Goal: Task Accomplishment & Management: Use online tool/utility

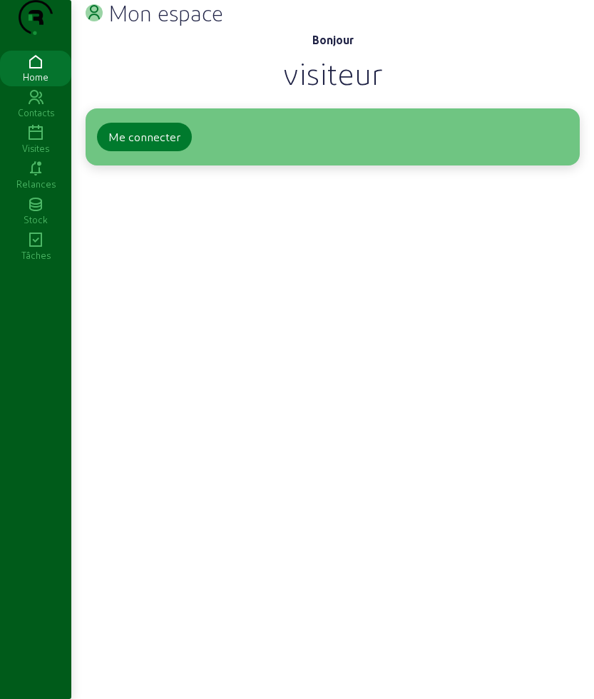
click at [173, 146] on div "Me connecter" at bounding box center [144, 136] width 72 height 17
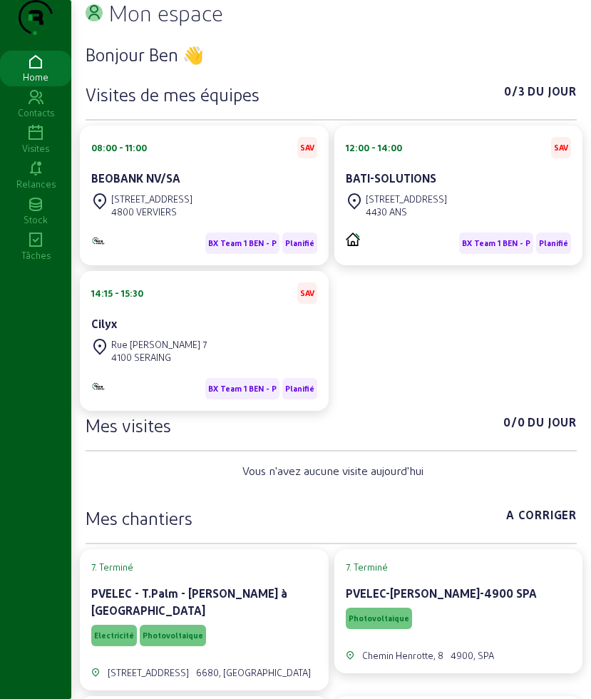
click at [29, 151] on link "Visites" at bounding box center [35, 140] width 71 height 36
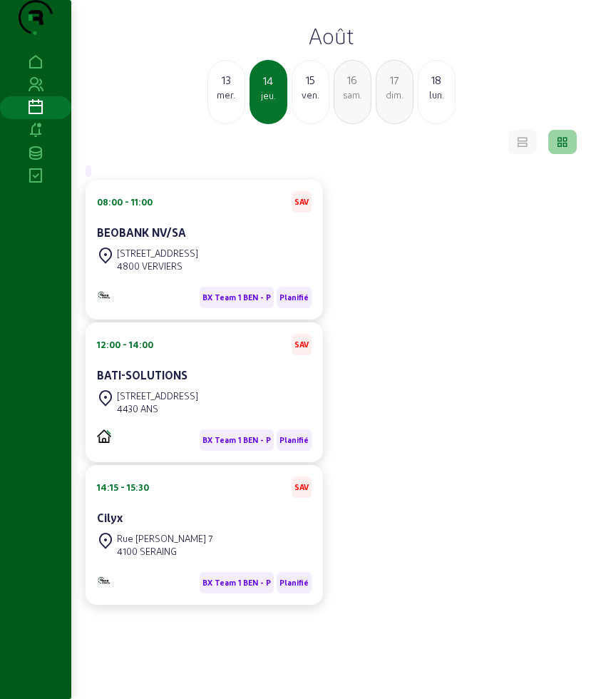
click at [424, 101] on div "lun." at bounding box center [437, 94] width 36 height 13
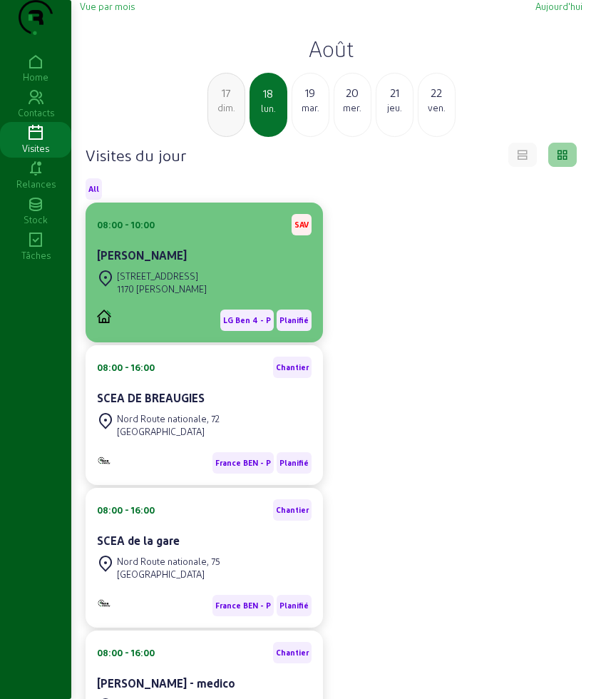
click at [205, 282] on div "Rue de la Sapinière, 68" at bounding box center [162, 276] width 90 height 13
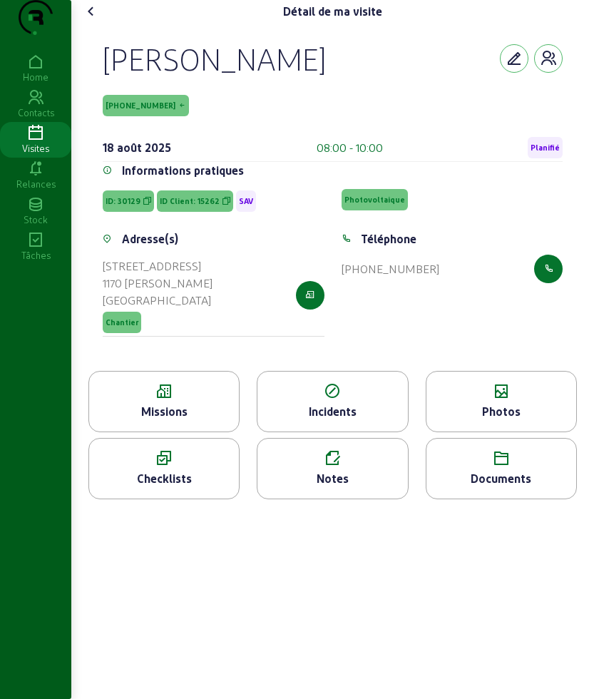
click at [199, 400] on icon at bounding box center [164, 391] width 150 height 17
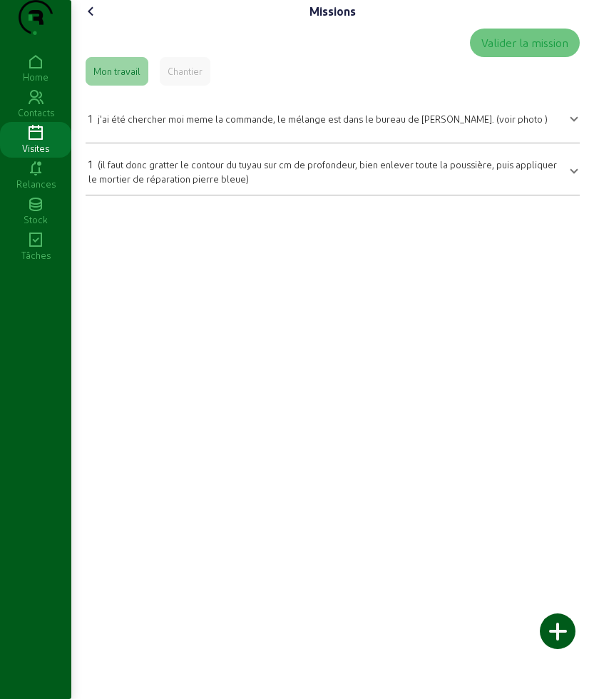
click at [88, 20] on icon at bounding box center [91, 11] width 17 height 17
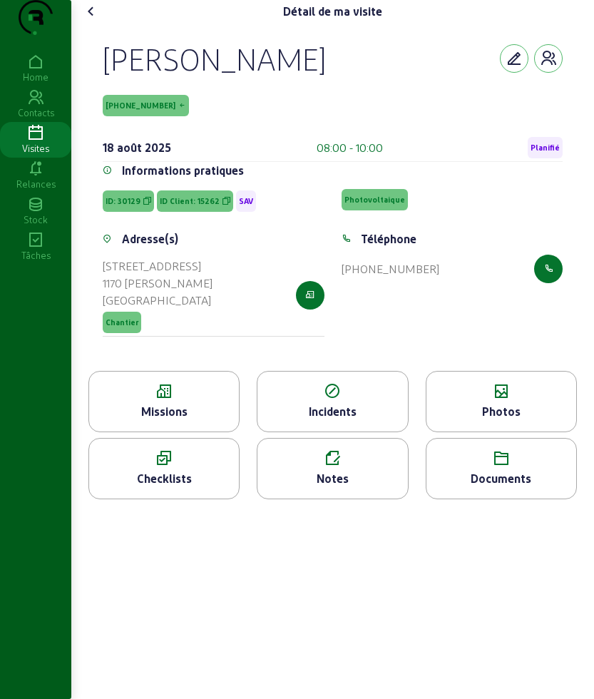
click at [519, 400] on icon at bounding box center [502, 391] width 150 height 17
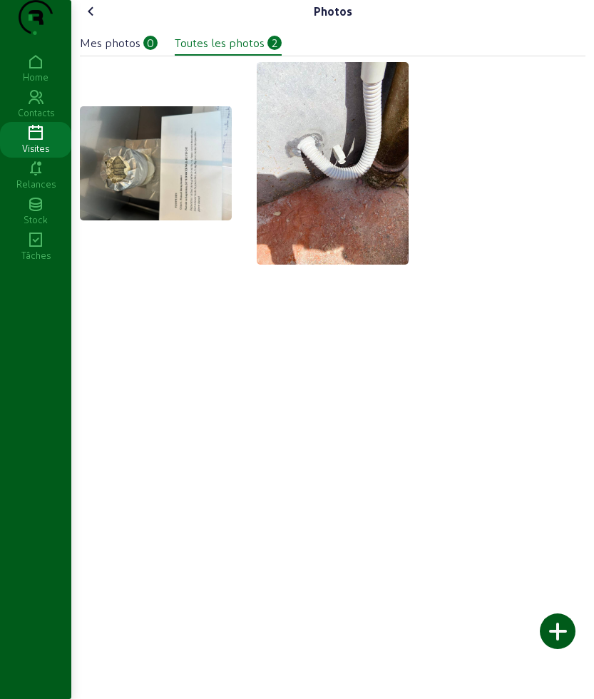
click at [133, 210] on img at bounding box center [156, 163] width 152 height 114
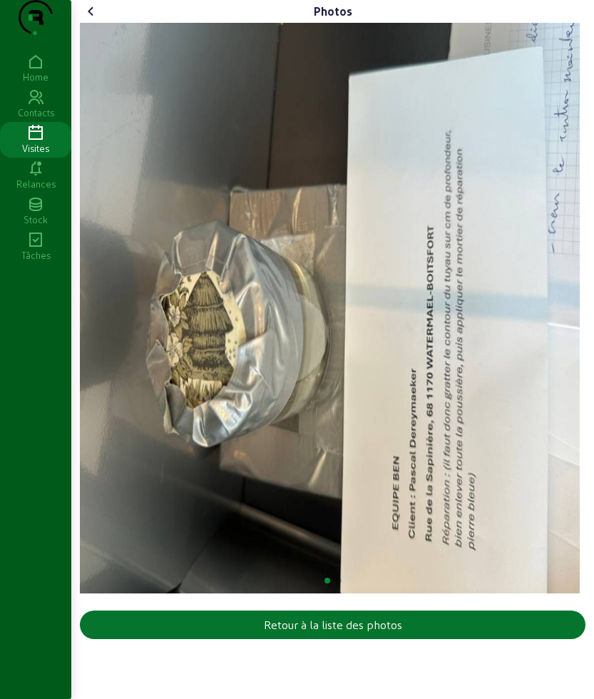
click at [96, 20] on icon at bounding box center [91, 11] width 17 height 17
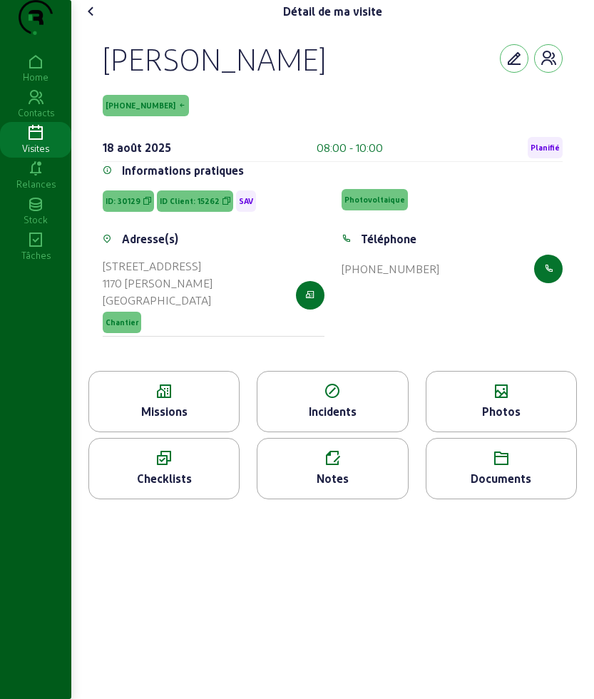
click at [86, 23] on cam-font-icon at bounding box center [91, 11] width 23 height 23
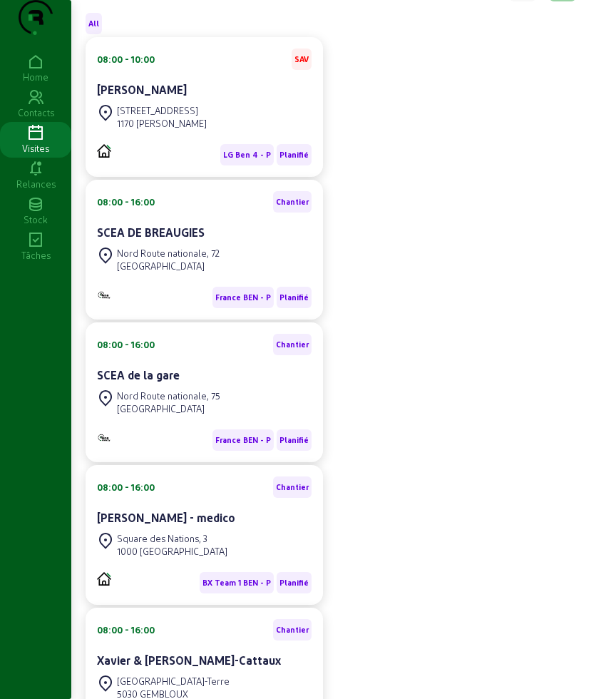
scroll to position [267, 0]
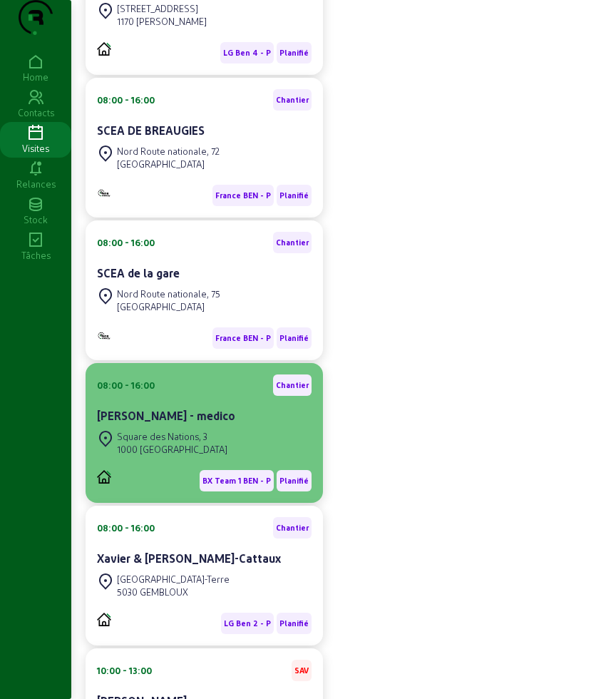
click at [244, 459] on div "Square des Nations, 3 1000 BRUXELLES" at bounding box center [204, 442] width 215 height 31
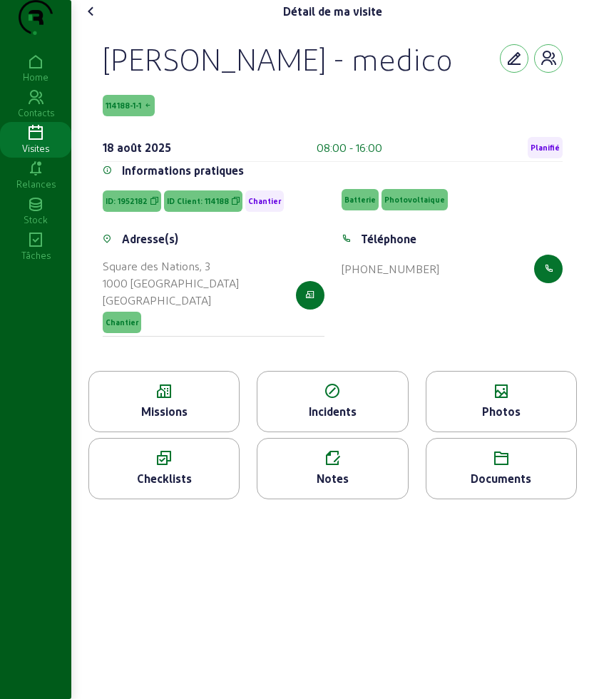
click at [197, 420] on div "Missions" at bounding box center [164, 411] width 150 height 17
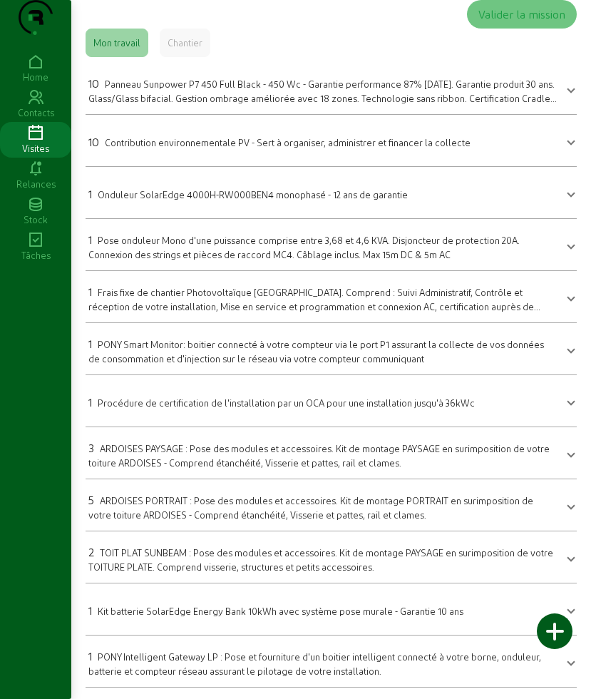
scroll to position [28, 0]
click at [99, 26] on div "Valider la mission Mon travail Chantier 10 Panneau Sunpower P7 450 Full Black -…" at bounding box center [331, 553] width 503 height 1116
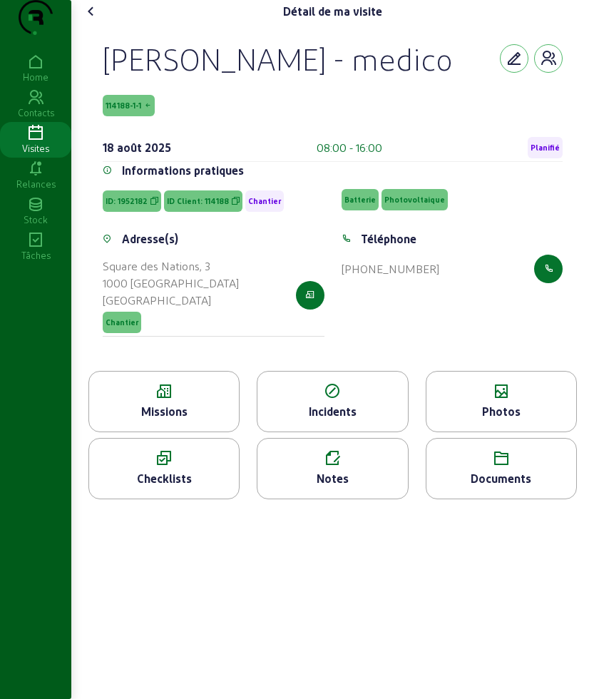
click at [481, 432] on div "Photos" at bounding box center [501, 401] width 151 height 61
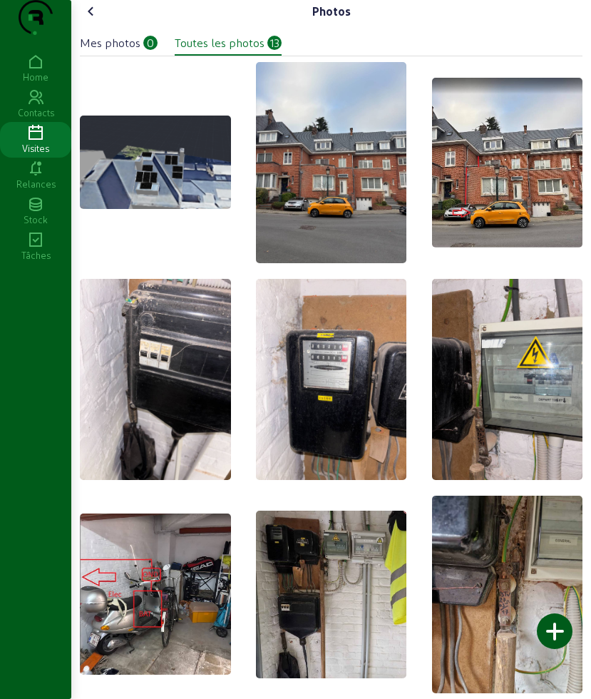
click at [494, 202] on img at bounding box center [507, 163] width 151 height 170
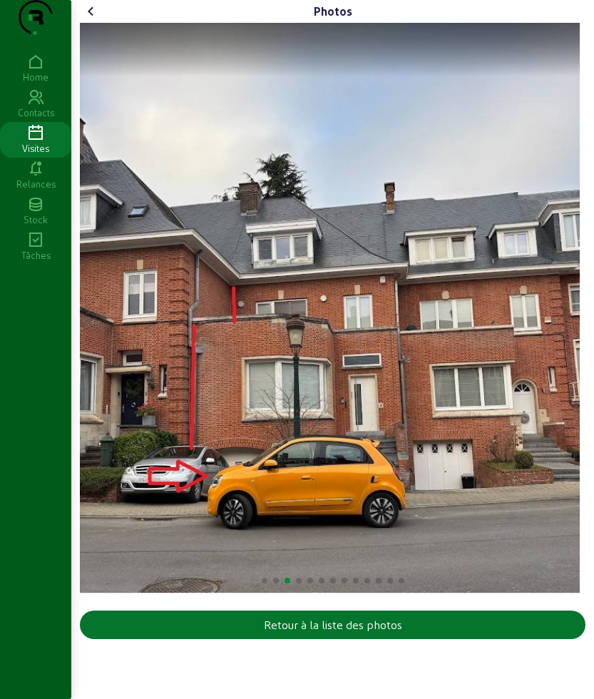
click at [87, 20] on icon at bounding box center [91, 11] width 17 height 17
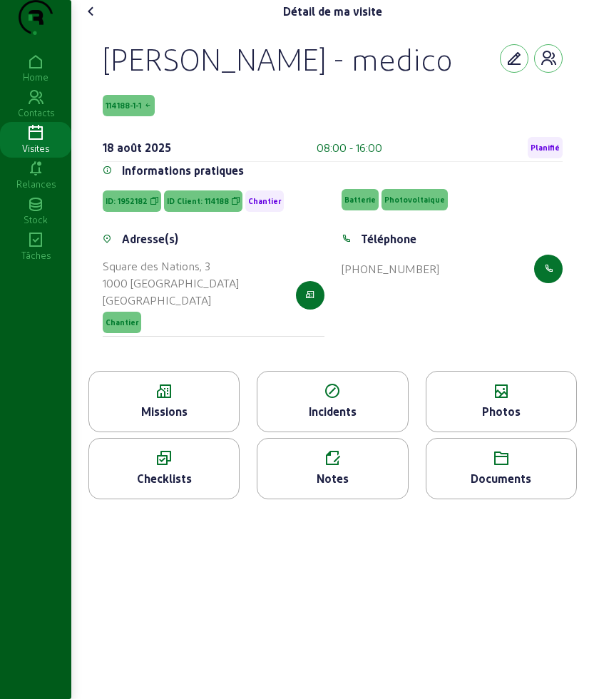
click at [106, 23] on div "Détail de ma visite" at bounding box center [333, 11] width 506 height 23
click at [94, 20] on icon at bounding box center [91, 11] width 17 height 17
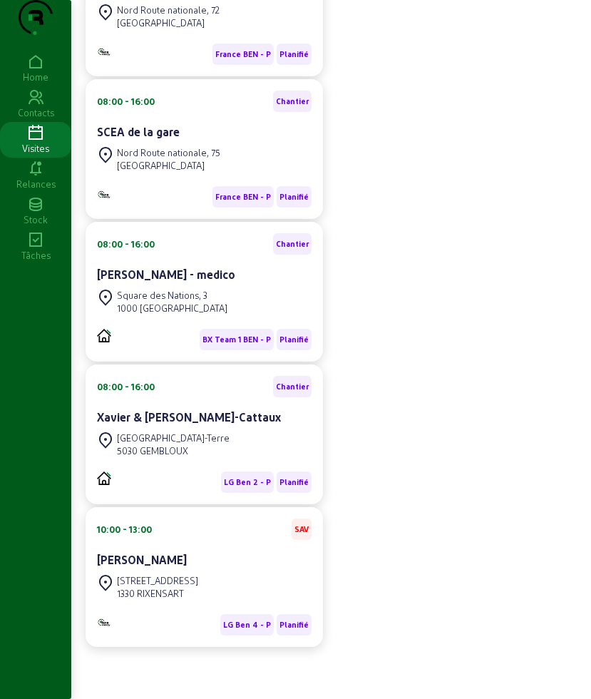
scroll to position [437, 0]
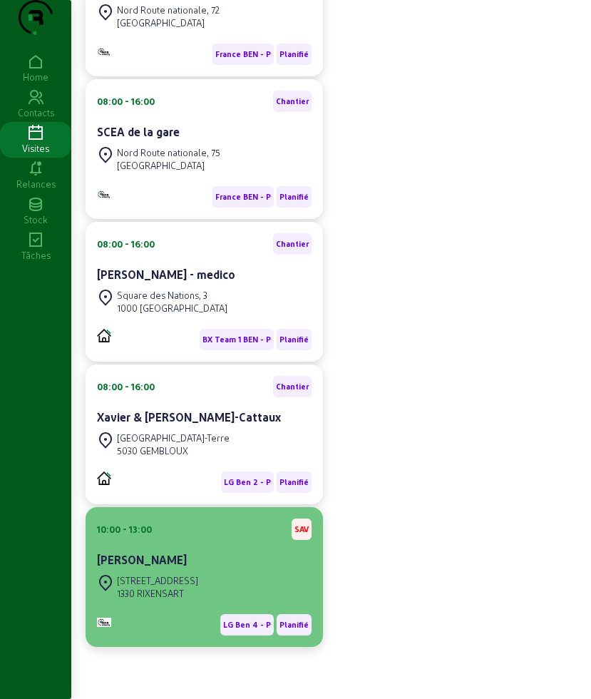
click at [204, 561] on div "Paola LANA" at bounding box center [204, 559] width 215 height 17
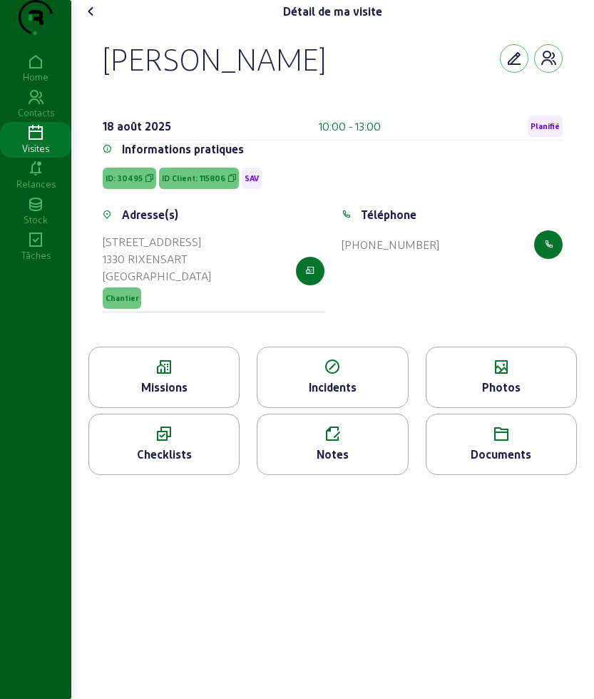
click at [204, 405] on div "Missions" at bounding box center [163, 377] width 151 height 61
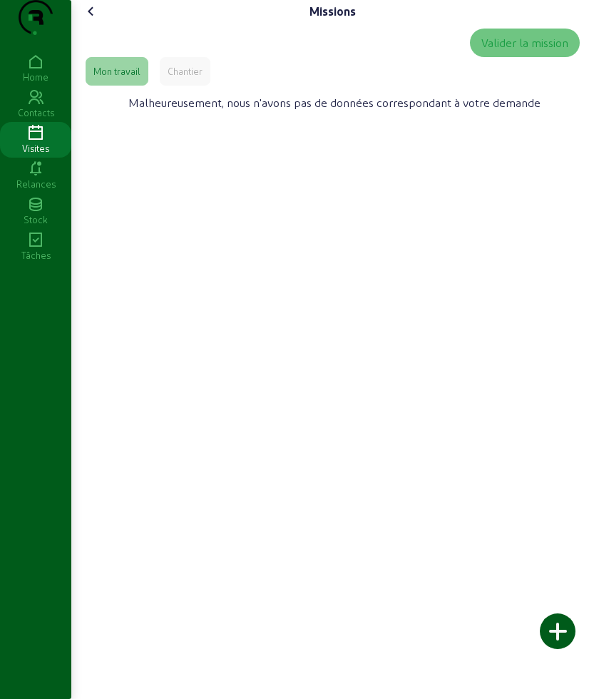
click at [87, 20] on icon at bounding box center [91, 11] width 17 height 17
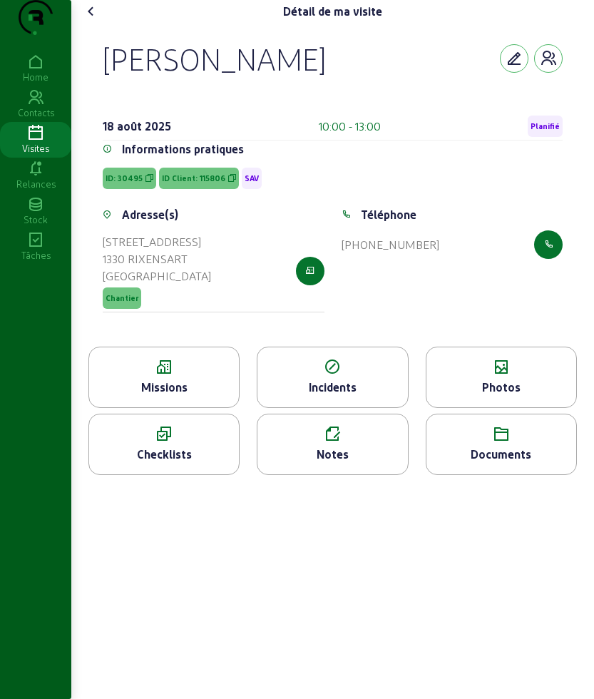
click at [489, 376] on icon at bounding box center [502, 367] width 150 height 17
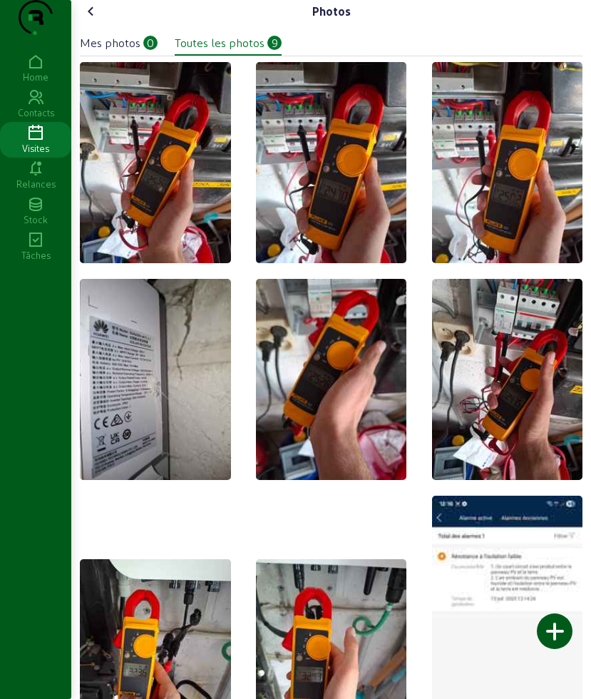
click at [91, 20] on icon at bounding box center [91, 11] width 17 height 17
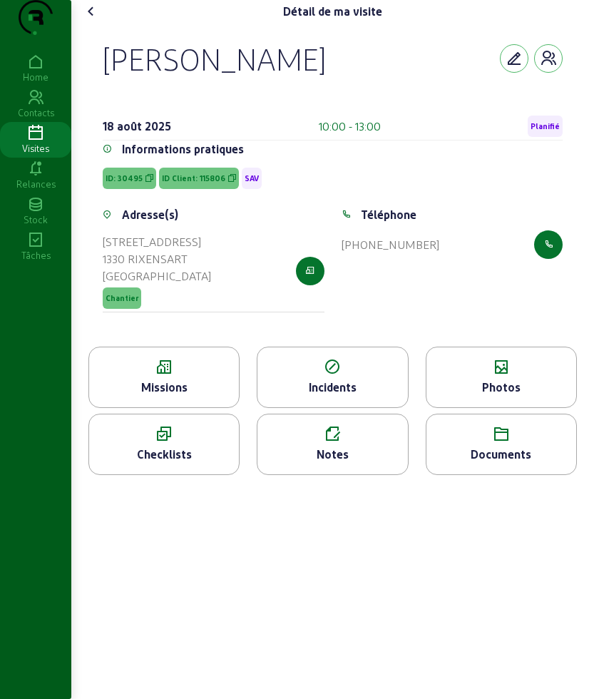
click at [91, 20] on icon at bounding box center [91, 11] width 17 height 17
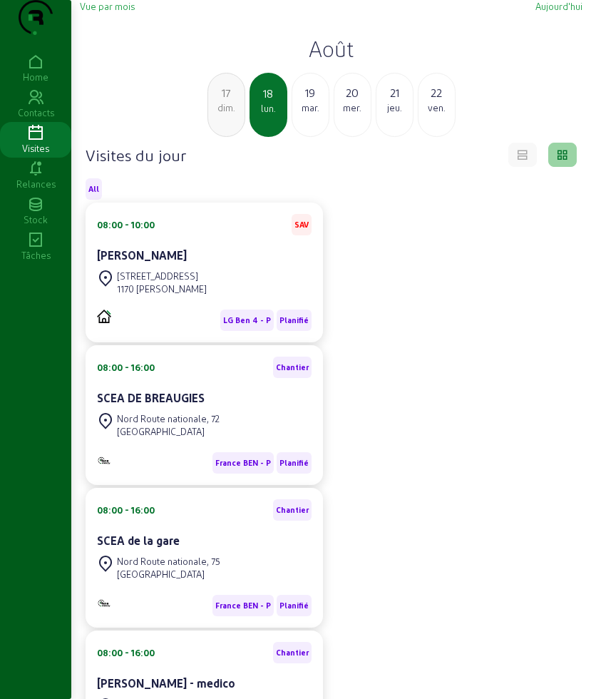
click at [316, 101] on div "19" at bounding box center [310, 92] width 36 height 17
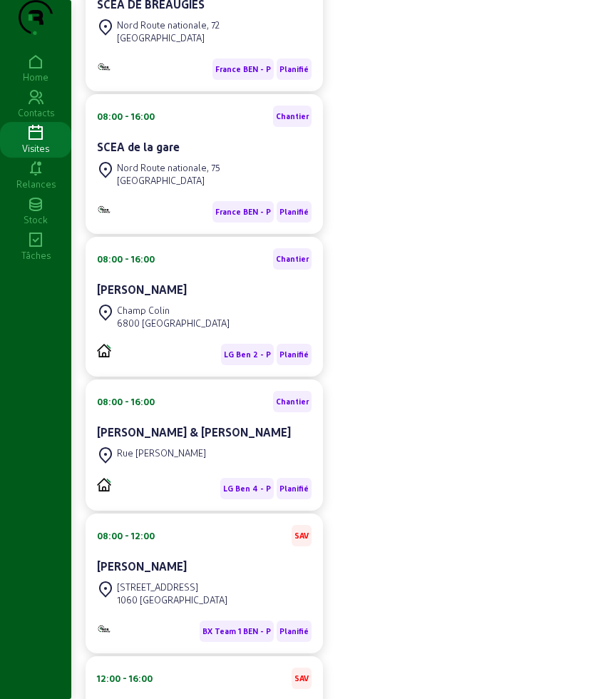
scroll to position [267, 0]
